Goal: Information Seeking & Learning: Learn about a topic

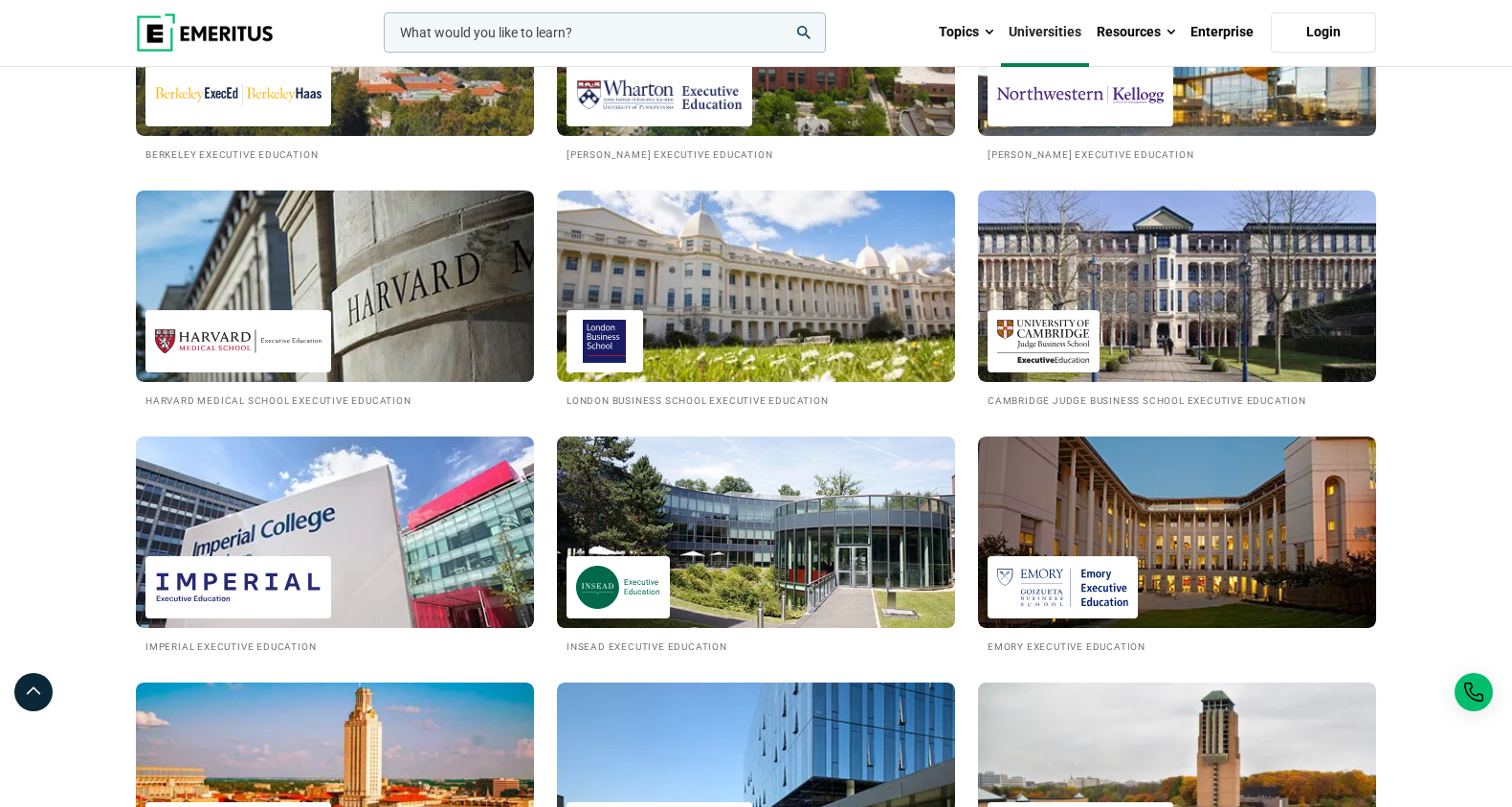
scroll to position [804, 0]
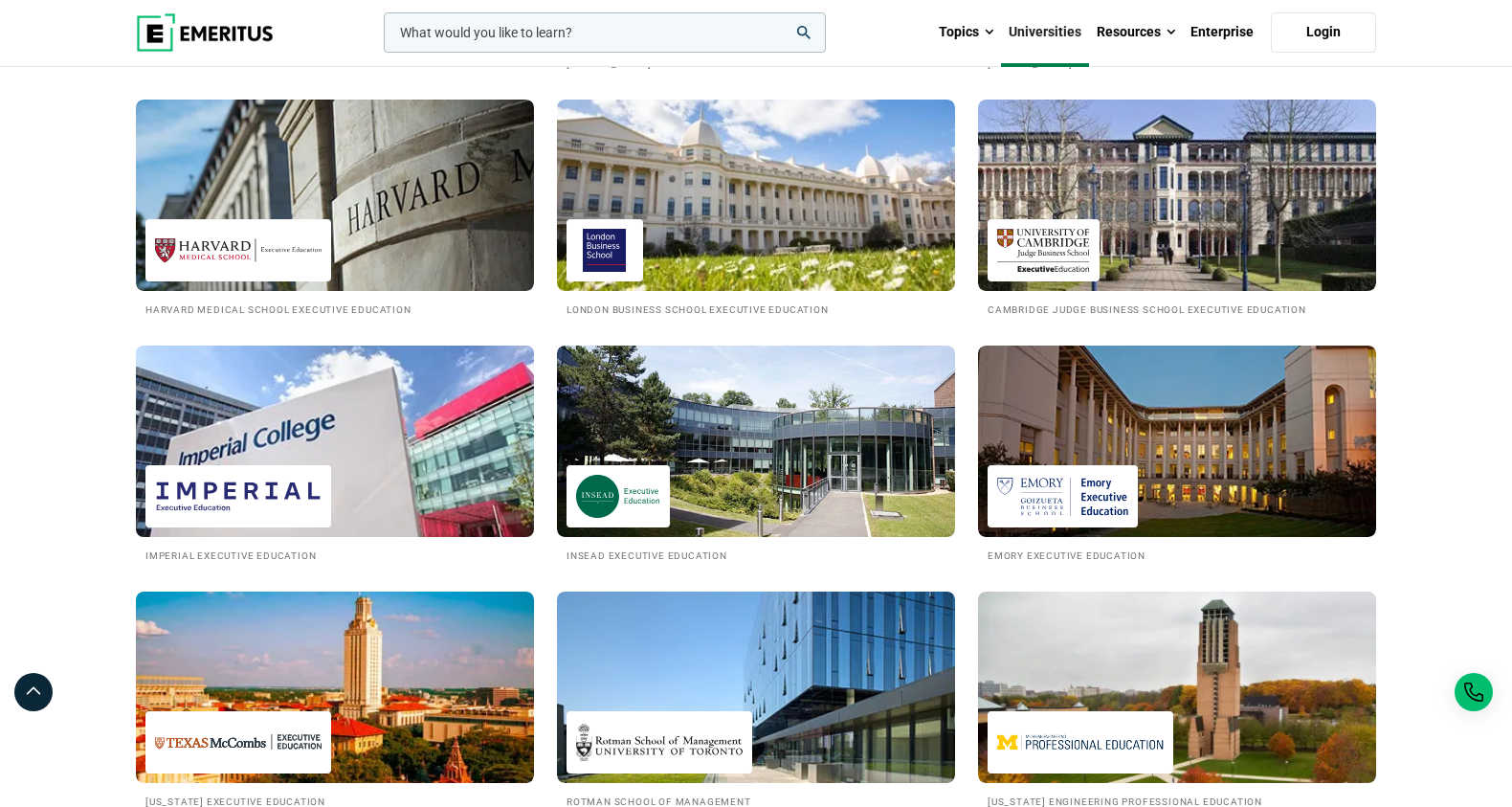
click at [419, 471] on img at bounding box center [334, 441] width 438 height 211
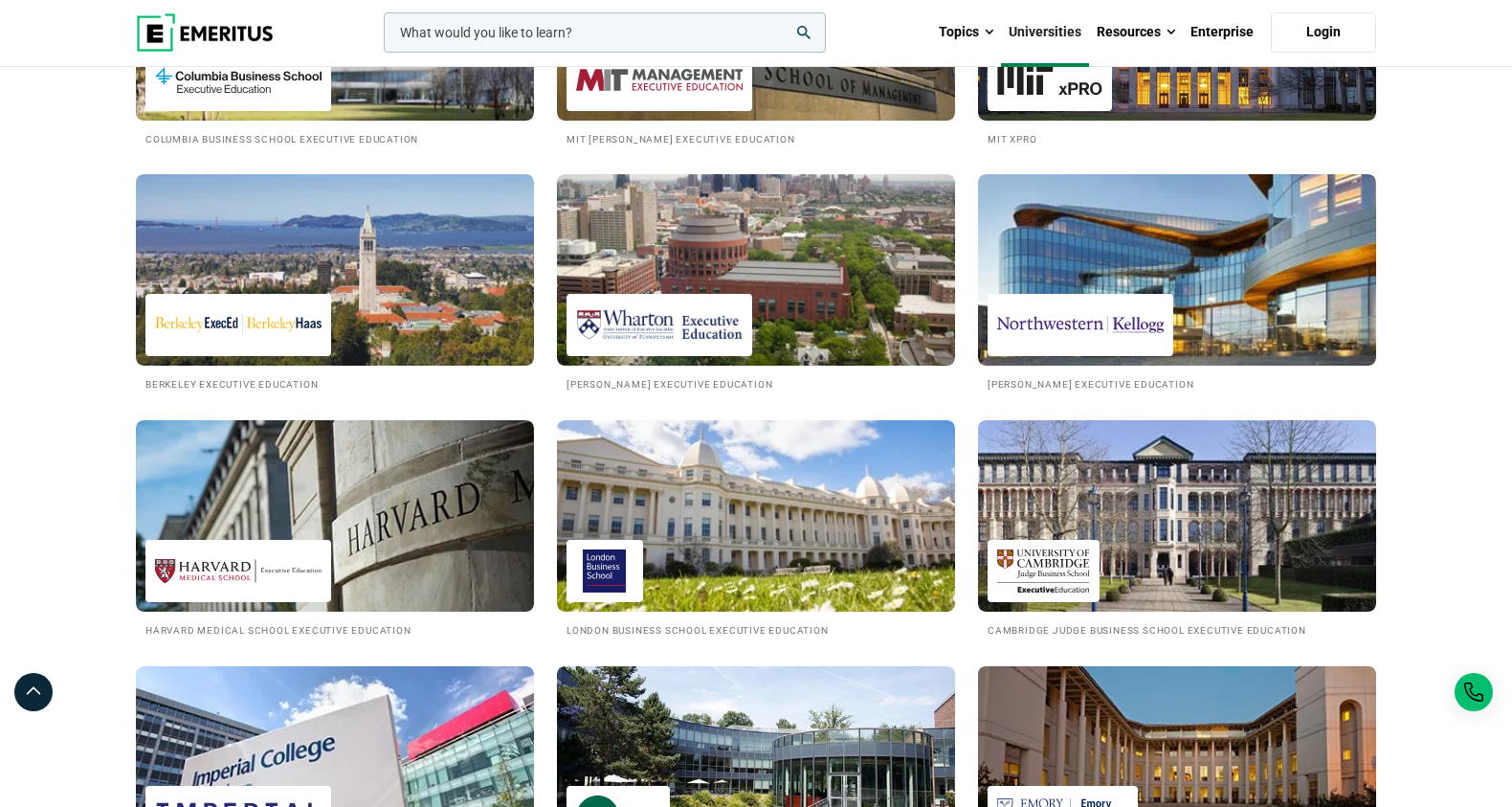
scroll to position [480, 0]
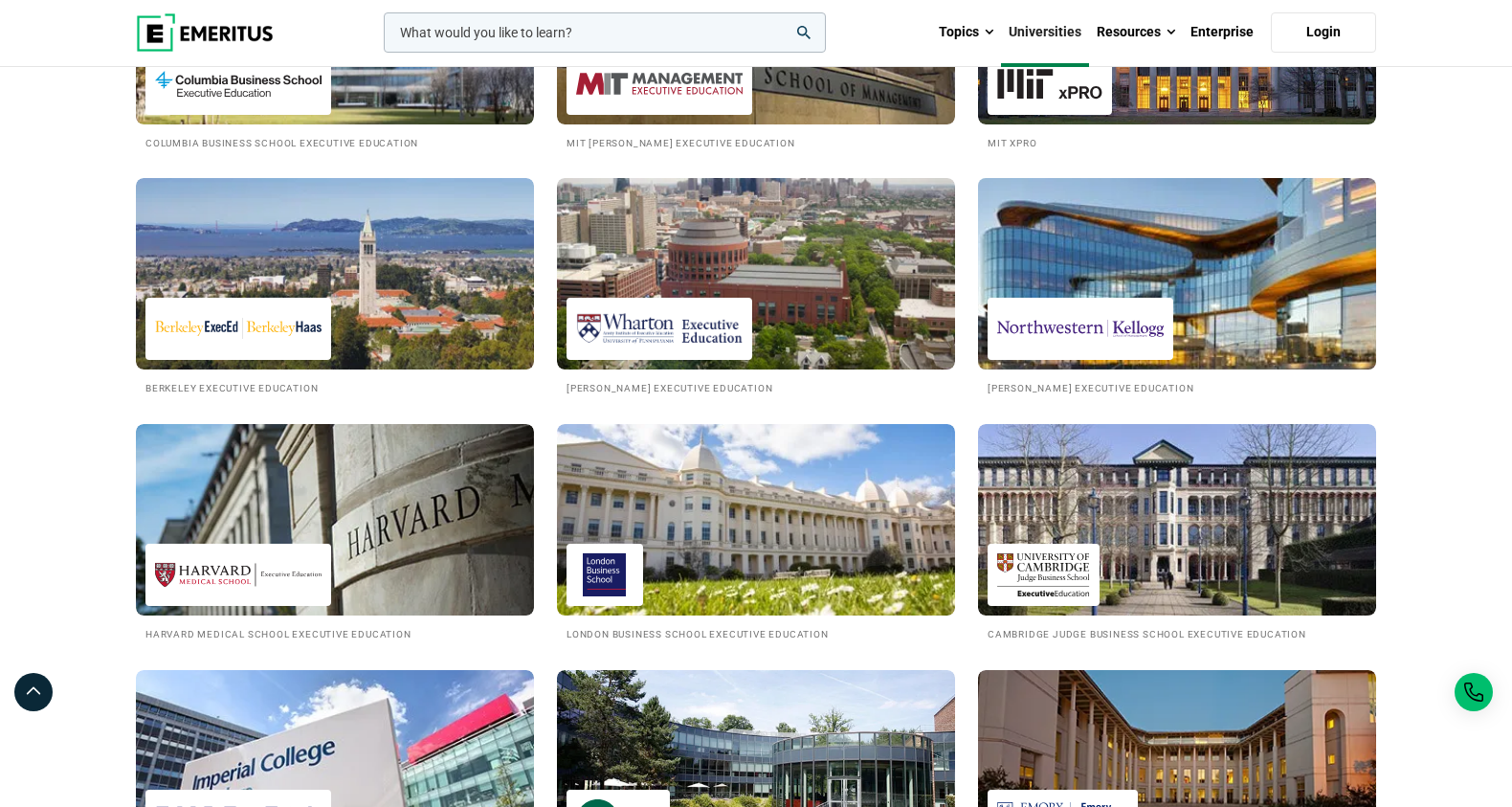
click at [1174, 331] on img at bounding box center [1176, 273] width 438 height 211
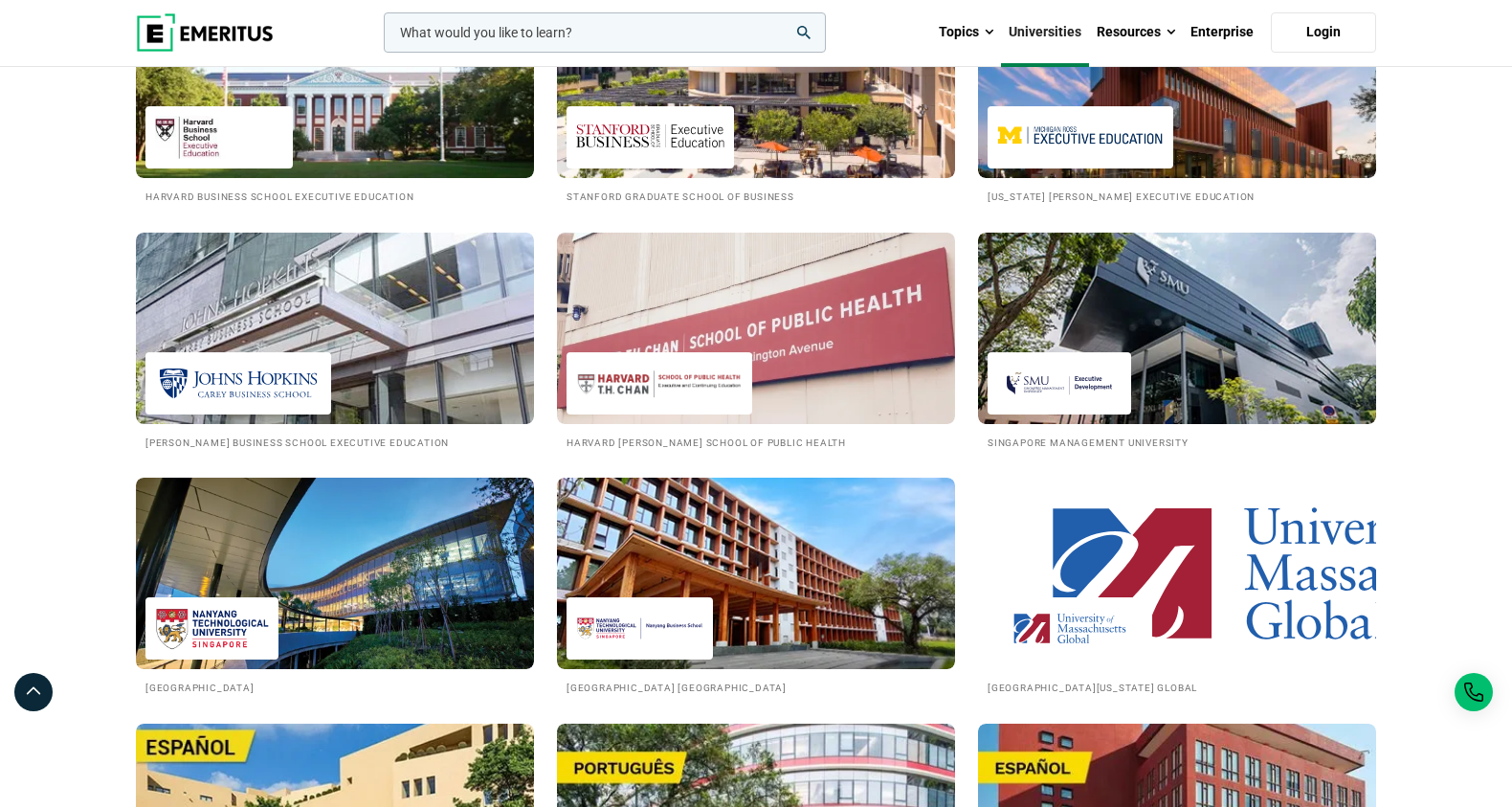
scroll to position [2430, 0]
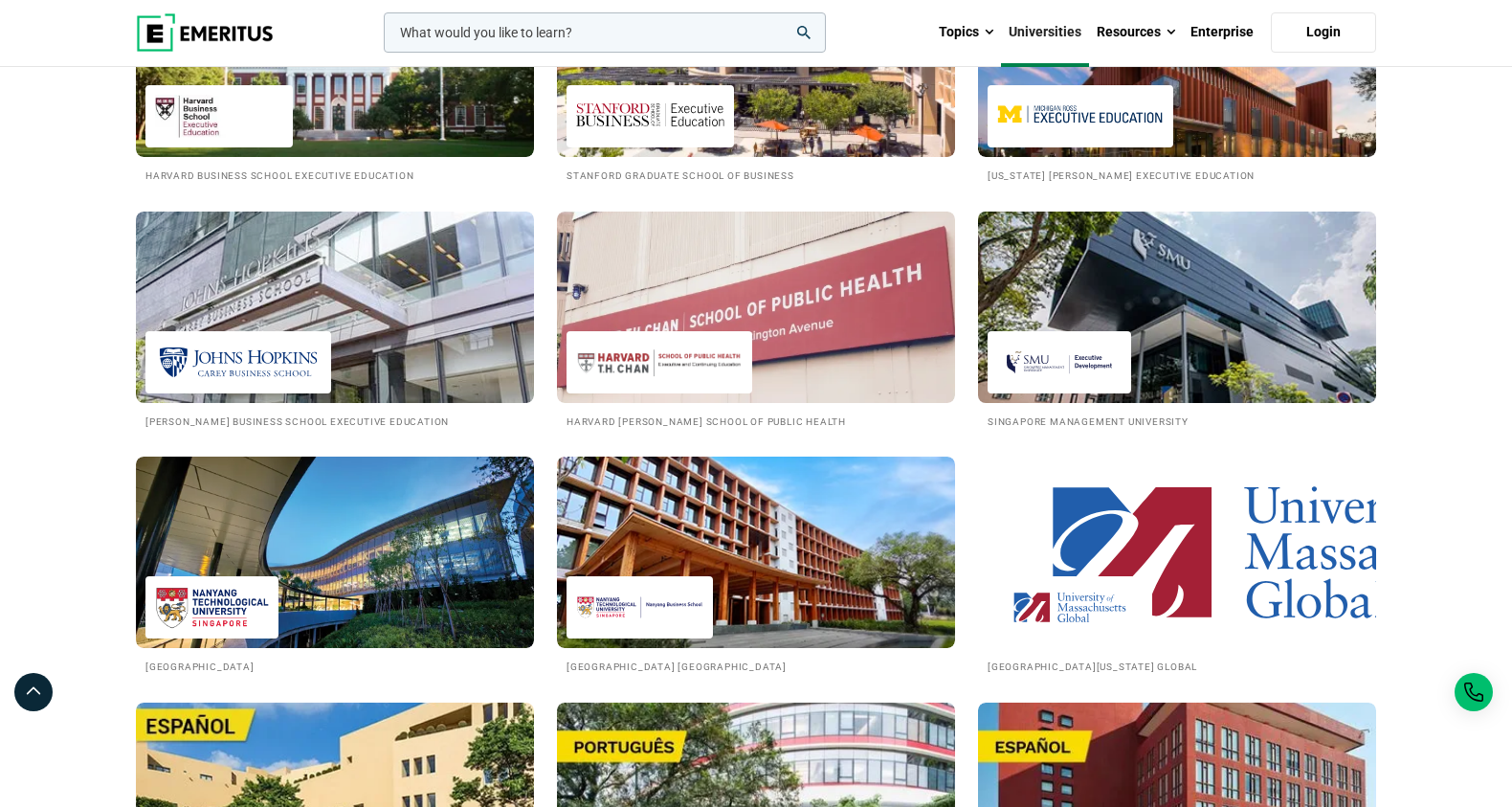
click at [1105, 329] on img at bounding box center [1176, 307] width 438 height 211
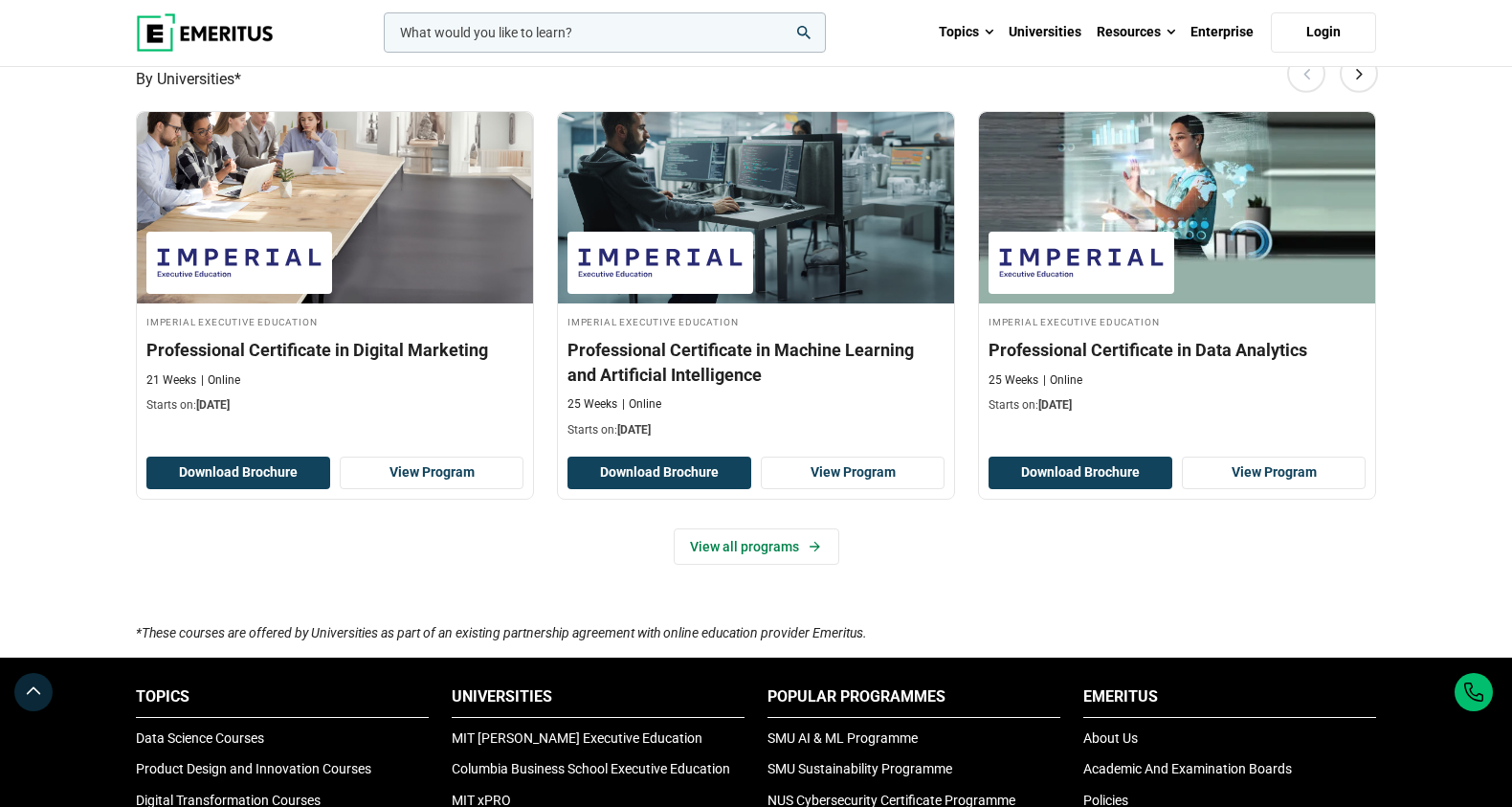
scroll to position [1889, 0]
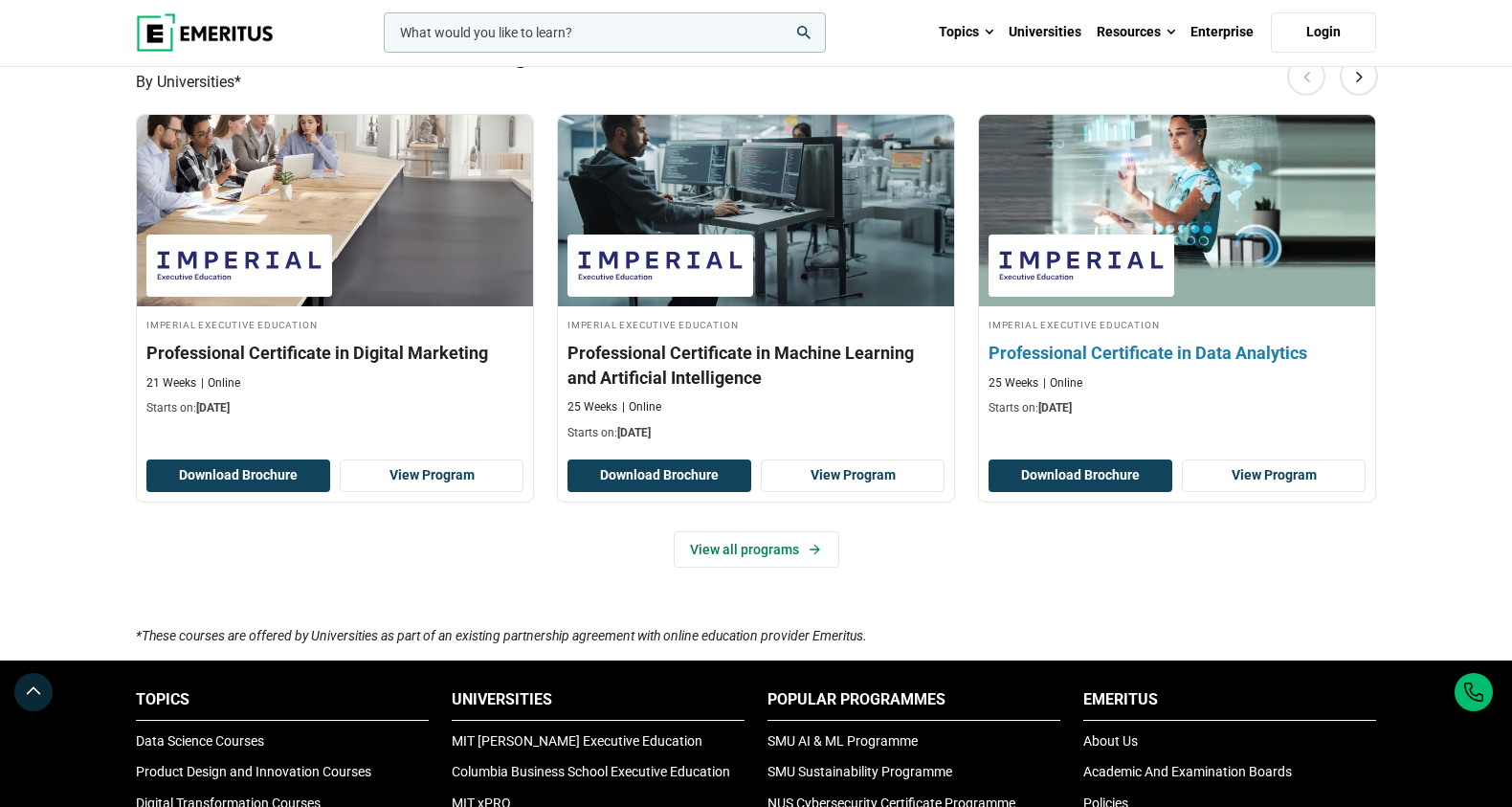
click at [1042, 343] on h3 "Professional Certificate in Data Analytics" at bounding box center [1177, 352] width 377 height 24
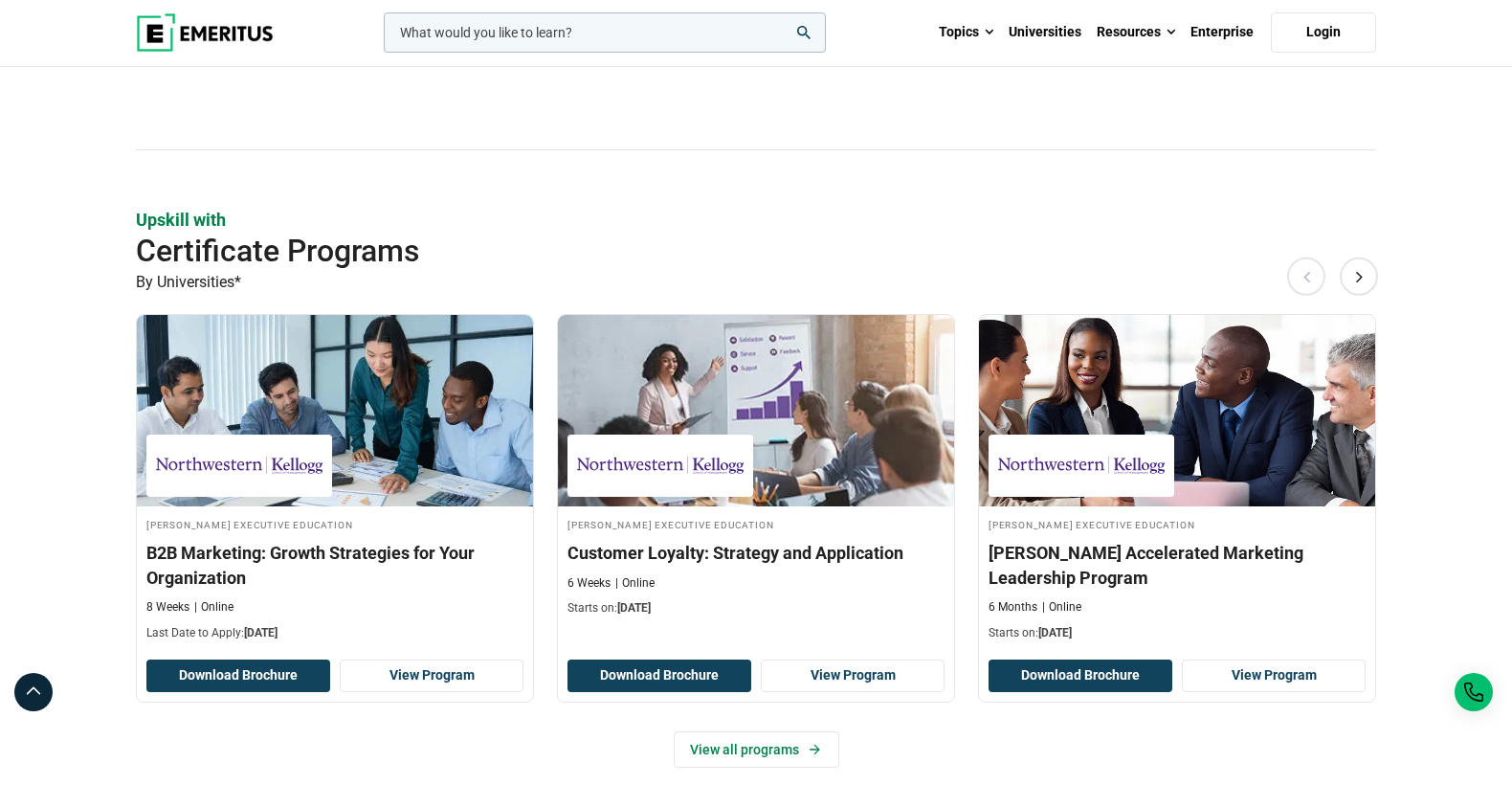
scroll to position [1692, 0]
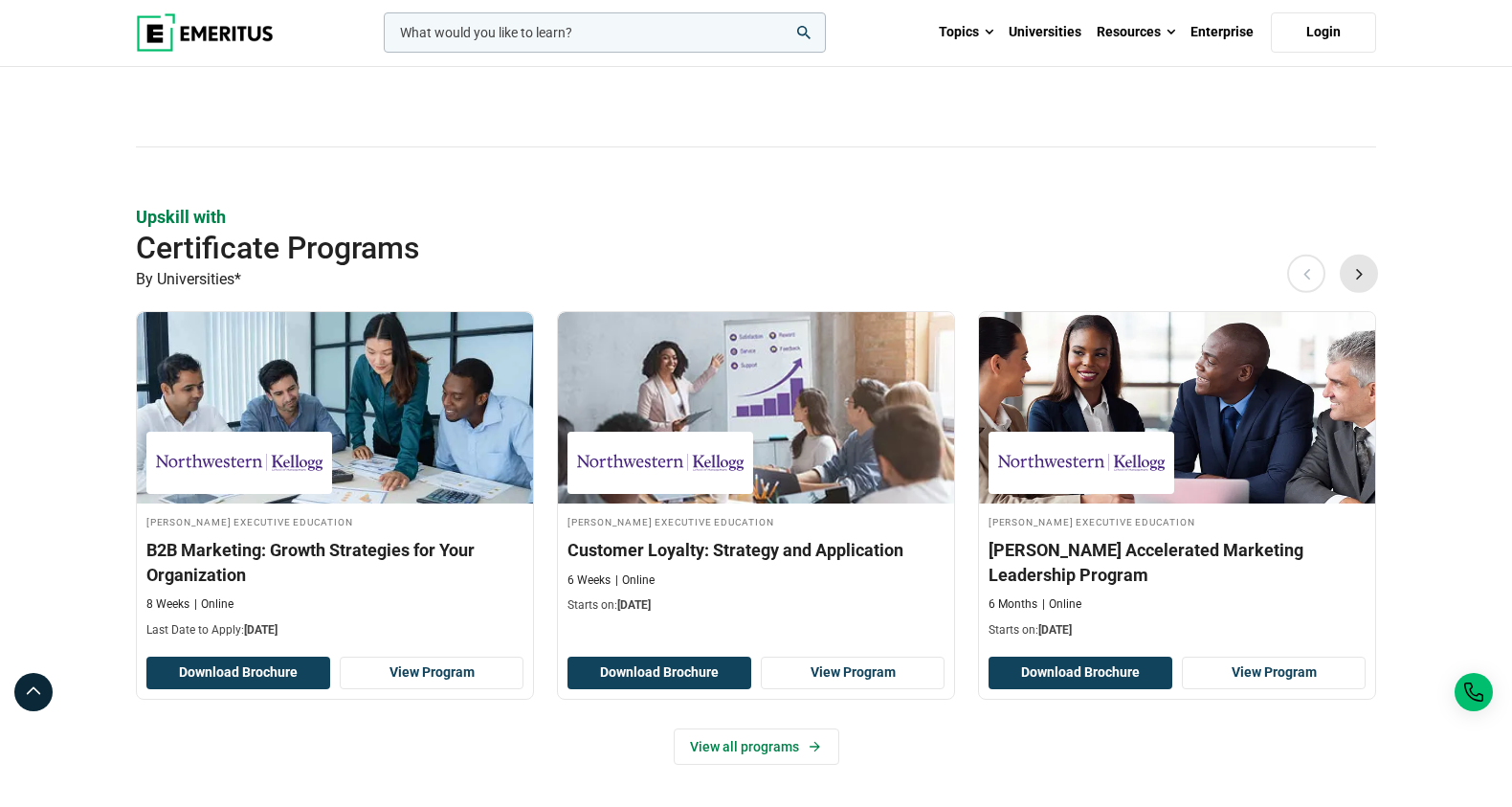
click at [1360, 272] on button "Next" at bounding box center [1359, 273] width 38 height 39
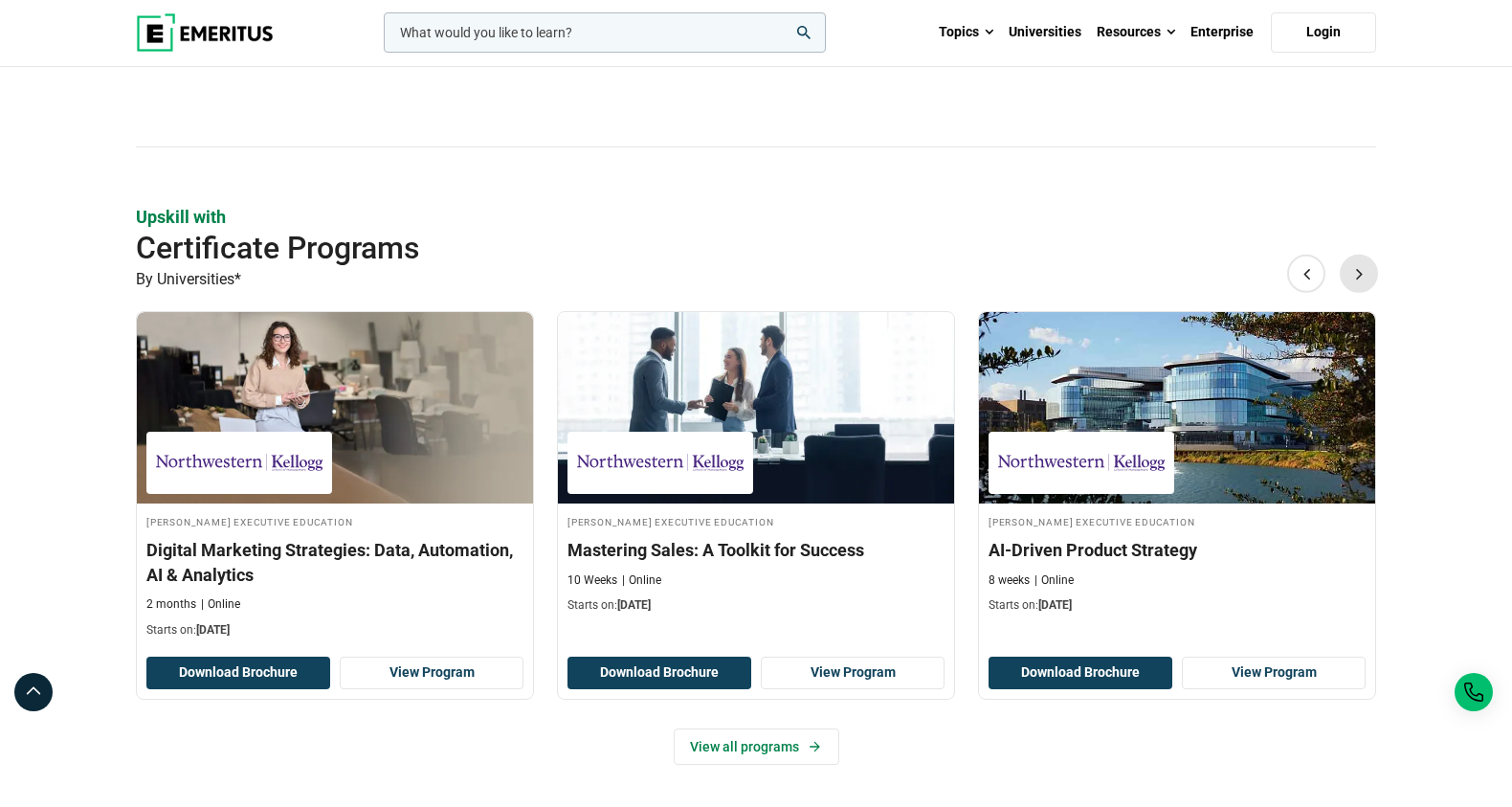
click at [1360, 273] on button "Next" at bounding box center [1359, 273] width 38 height 39
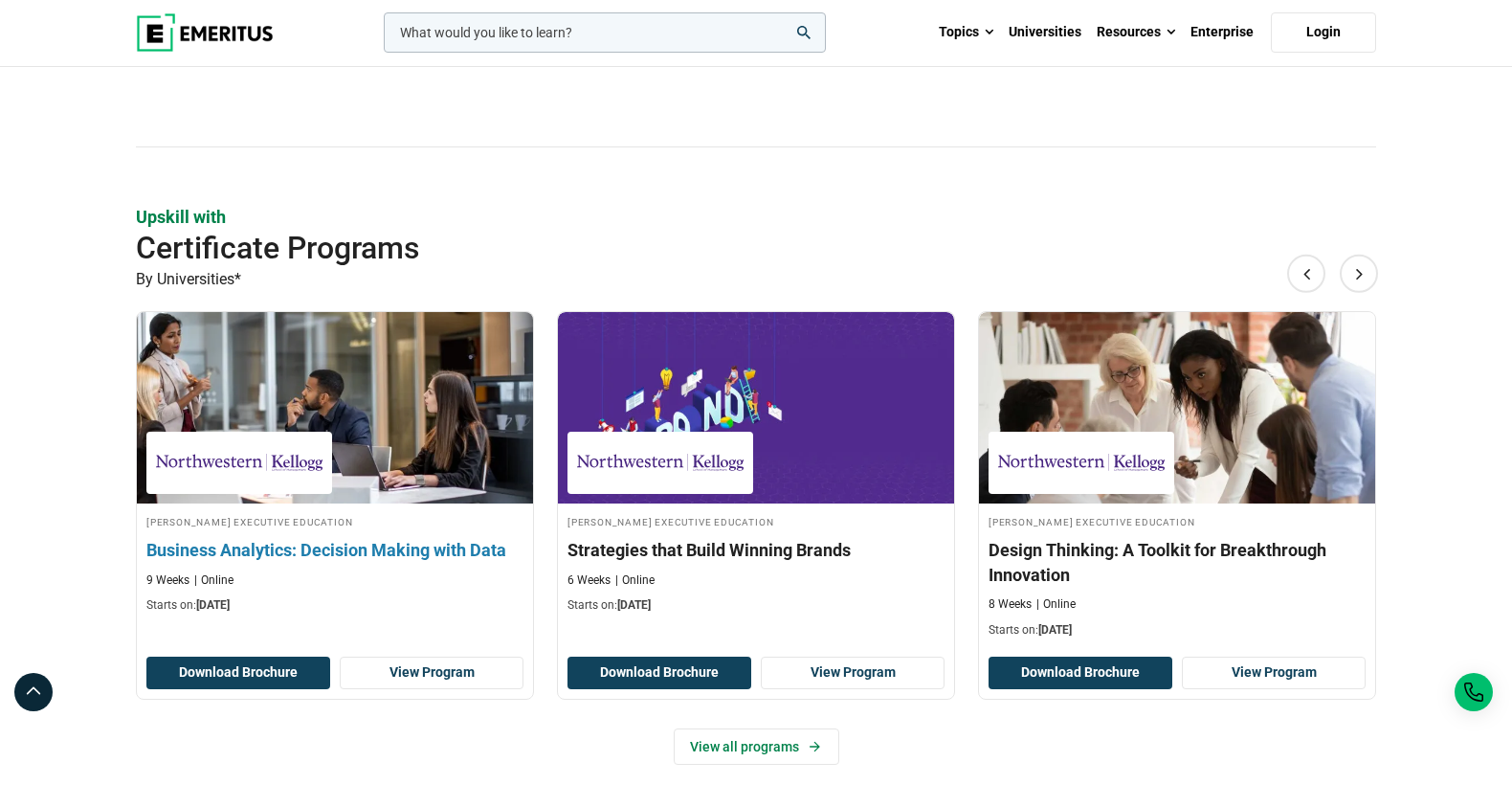
click at [443, 533] on div "[PERSON_NAME] Executive Education Business Analytics: Decision Making with Data…" at bounding box center [335, 563] width 397 height 101
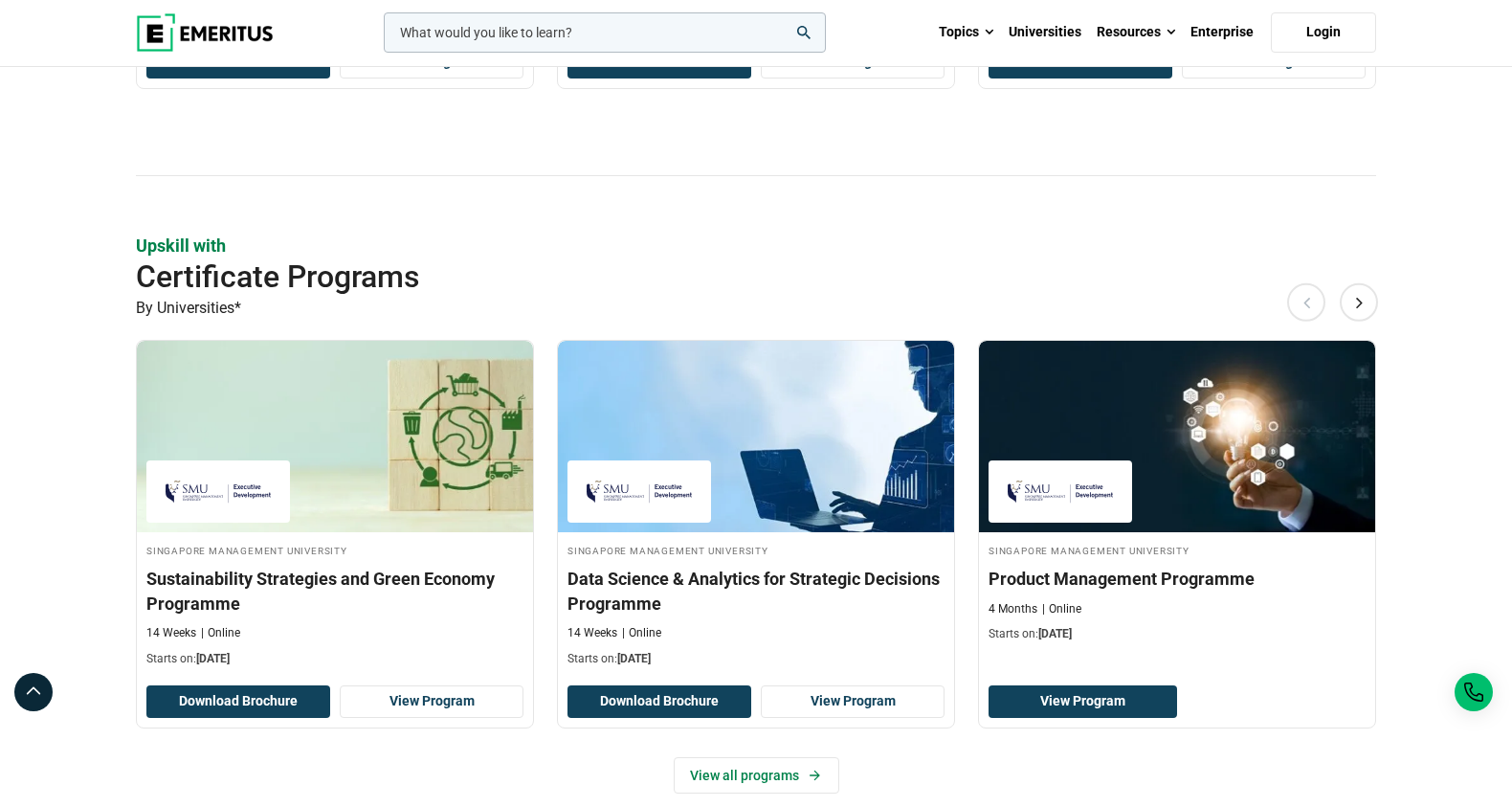
scroll to position [1019, 0]
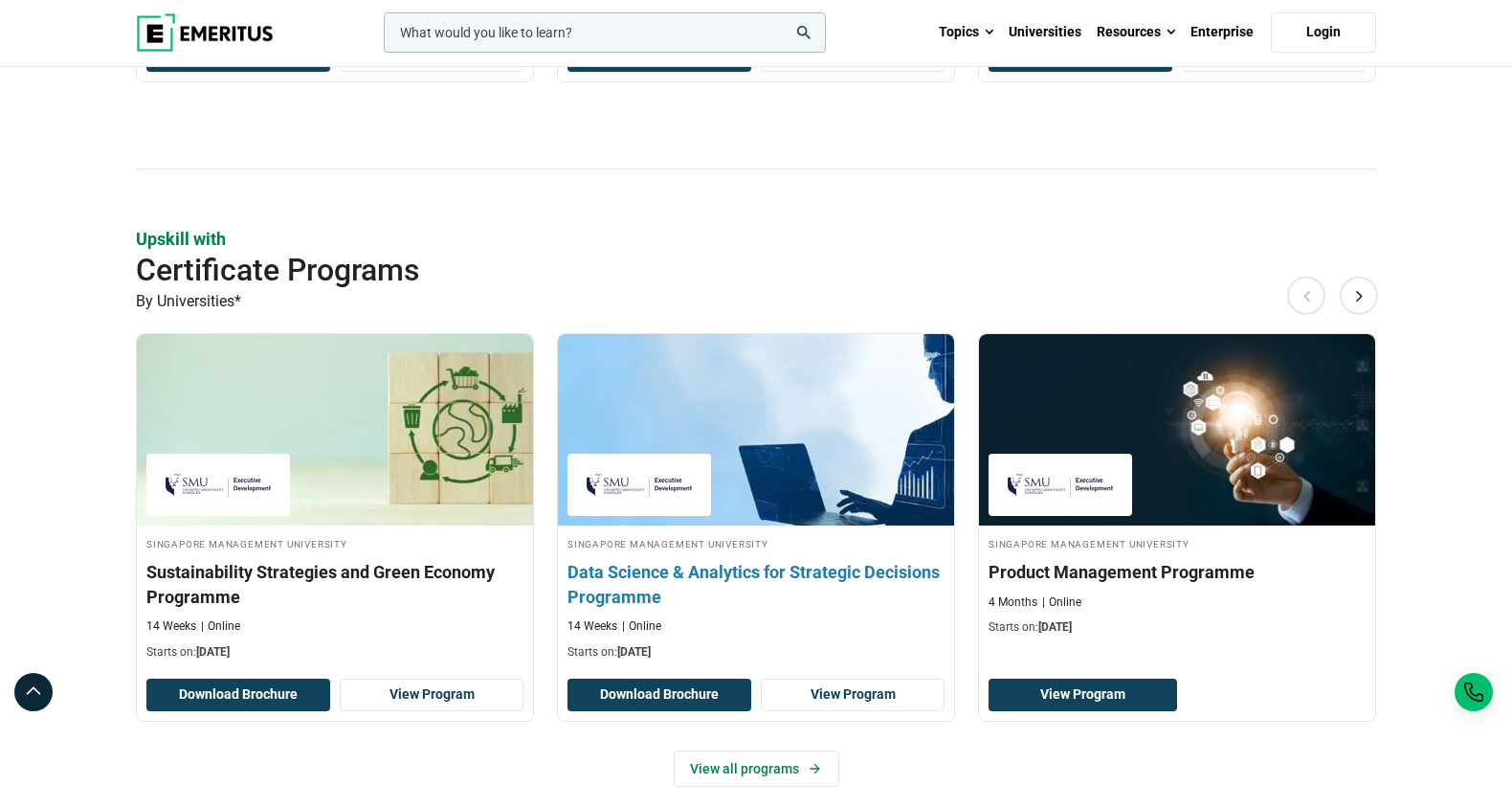
click at [785, 575] on h3 "Data Science & Analytics for Strategic Decisions Programme" at bounding box center [756, 585] width 377 height 48
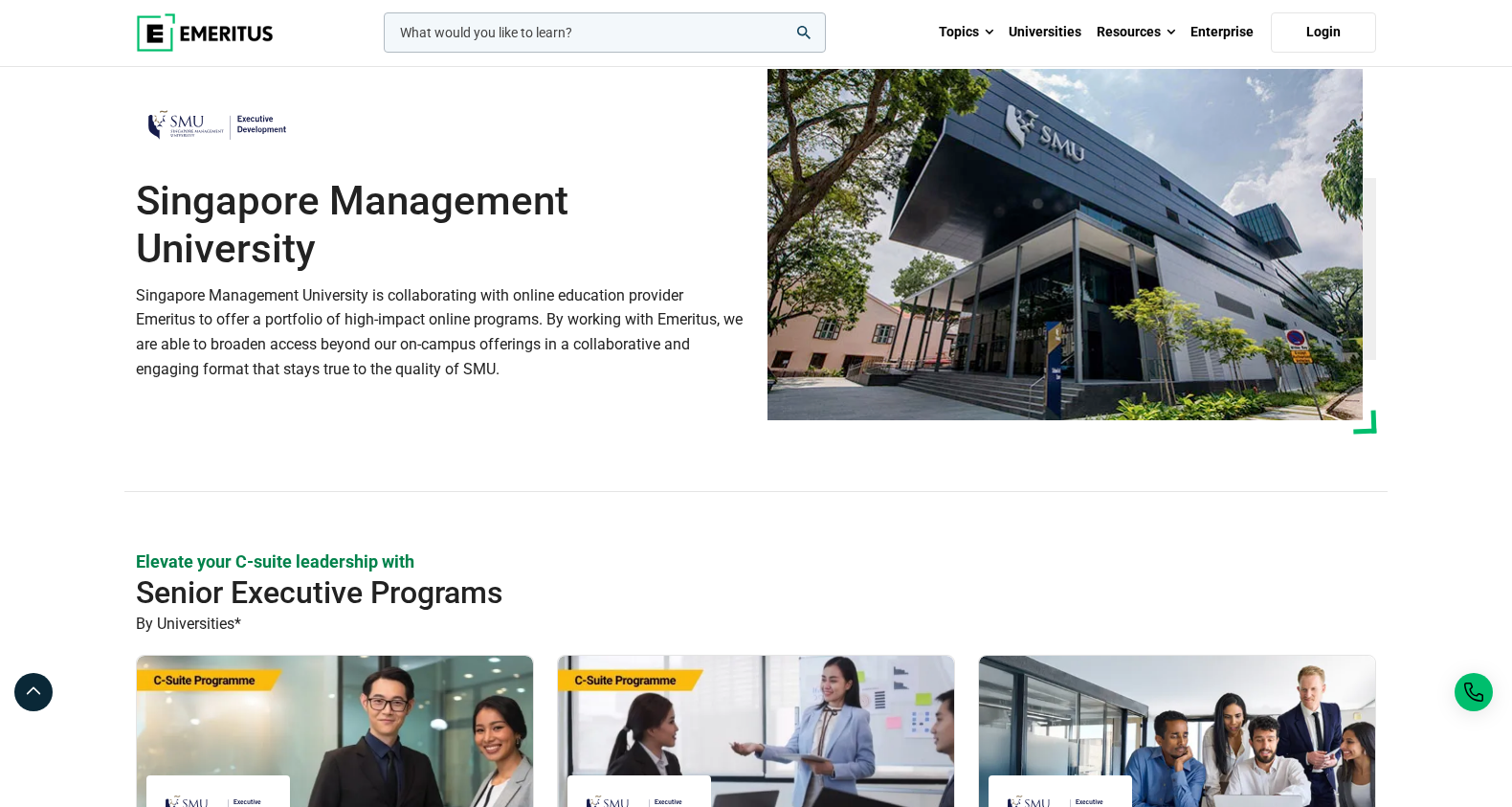
scroll to position [51, 0]
